Goal: Find specific page/section: Find specific page/section

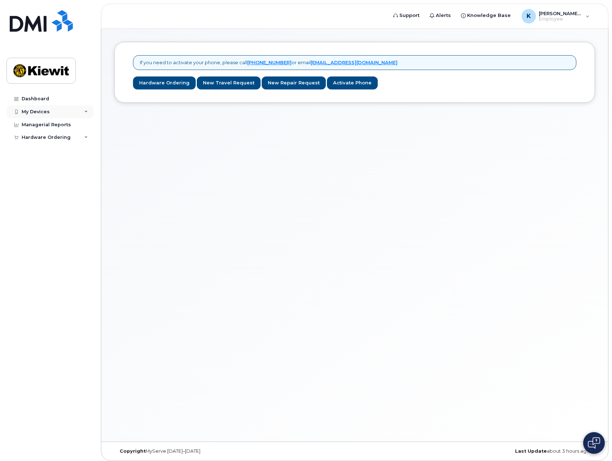
click at [37, 110] on div "My Devices" at bounding box center [36, 112] width 28 height 6
click at [52, 137] on div "Managerial Reports" at bounding box center [46, 139] width 49 height 6
click at [45, 124] on div "Managerial Reports" at bounding box center [46, 125] width 49 height 6
click at [32, 123] on div "Managerial Reports" at bounding box center [46, 125] width 49 height 6
click at [587, 16] on div "K [PERSON_NAME].[PERSON_NAME] Employee" at bounding box center [556, 16] width 78 height 14
